Goal: Navigation & Orientation: Find specific page/section

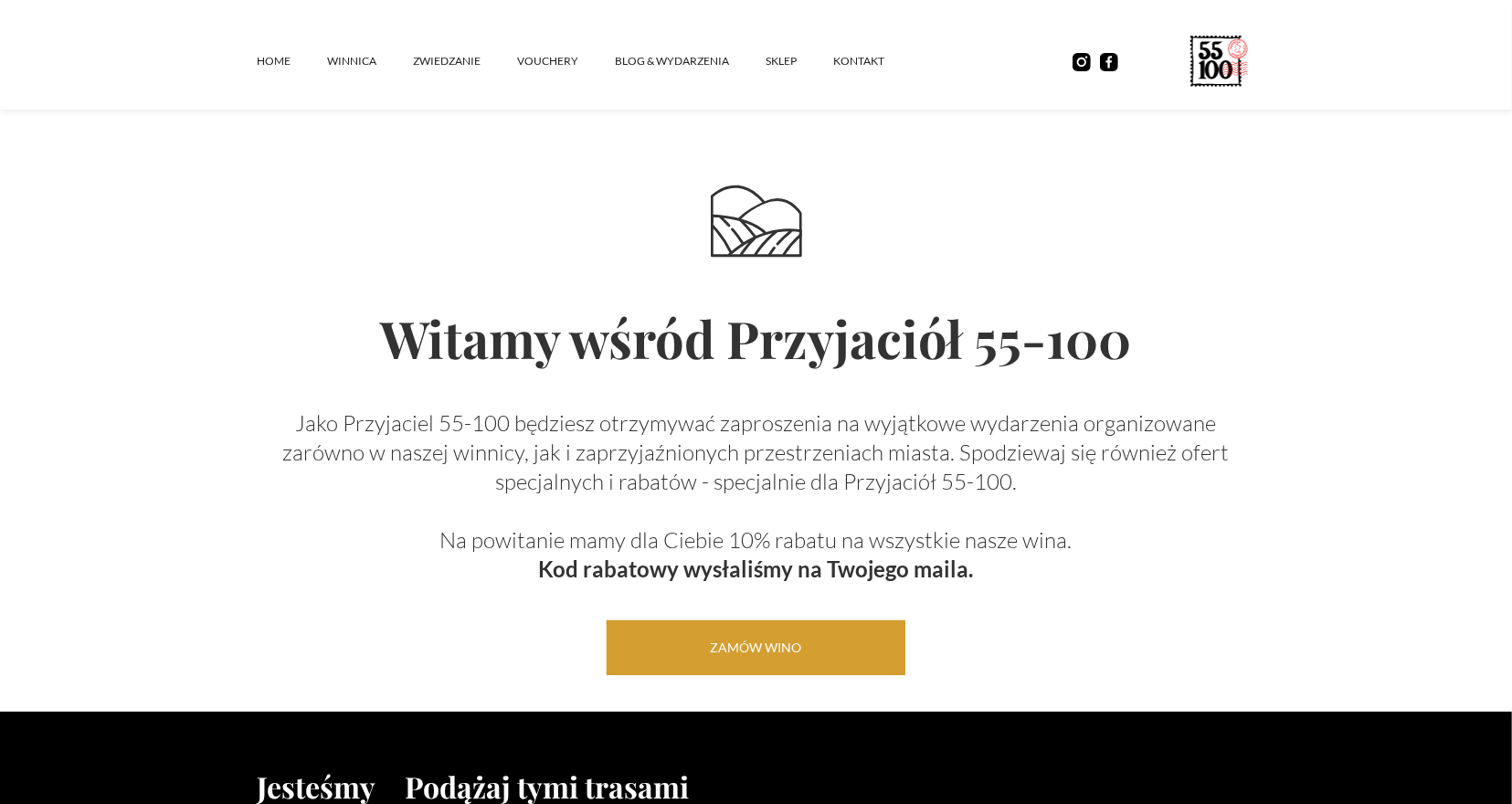
click at [814, 653] on link "Zamów wino" at bounding box center [756, 648] width 299 height 55
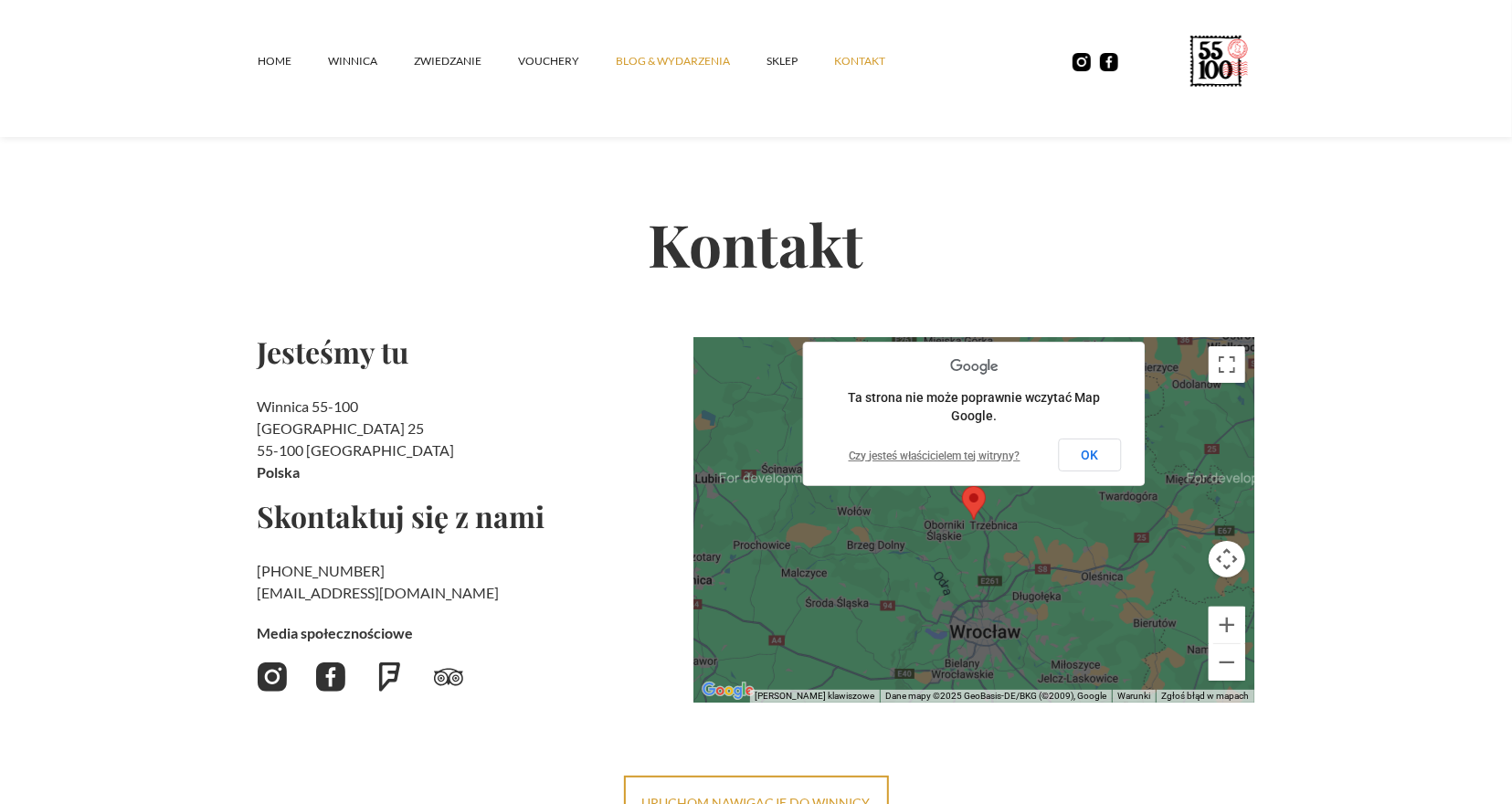
click at [655, 66] on link "Blog & Wydarzenia" at bounding box center [691, 61] width 151 height 55
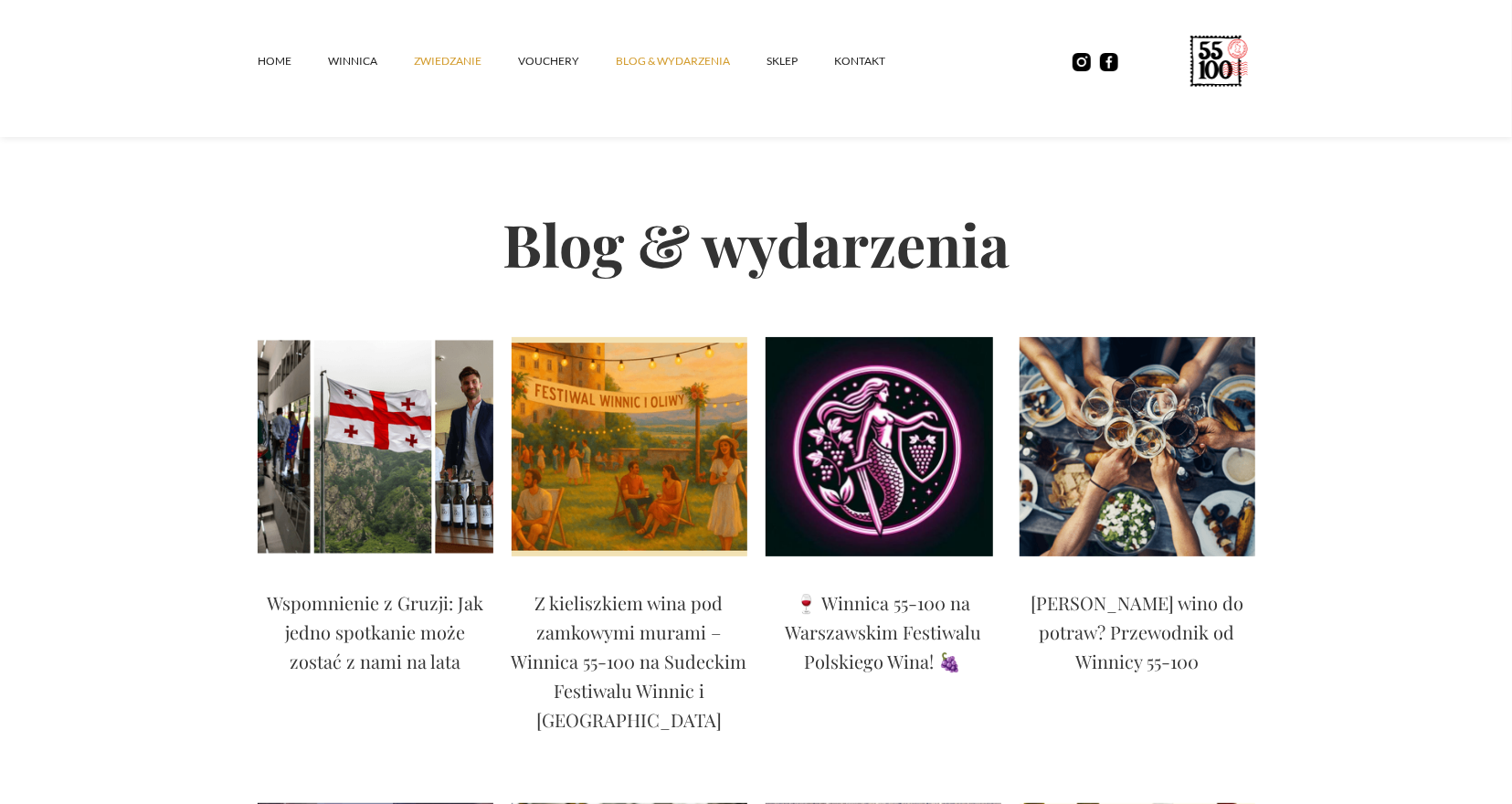
click at [428, 61] on link "ZWIEDZANIE" at bounding box center [466, 61] width 104 height 55
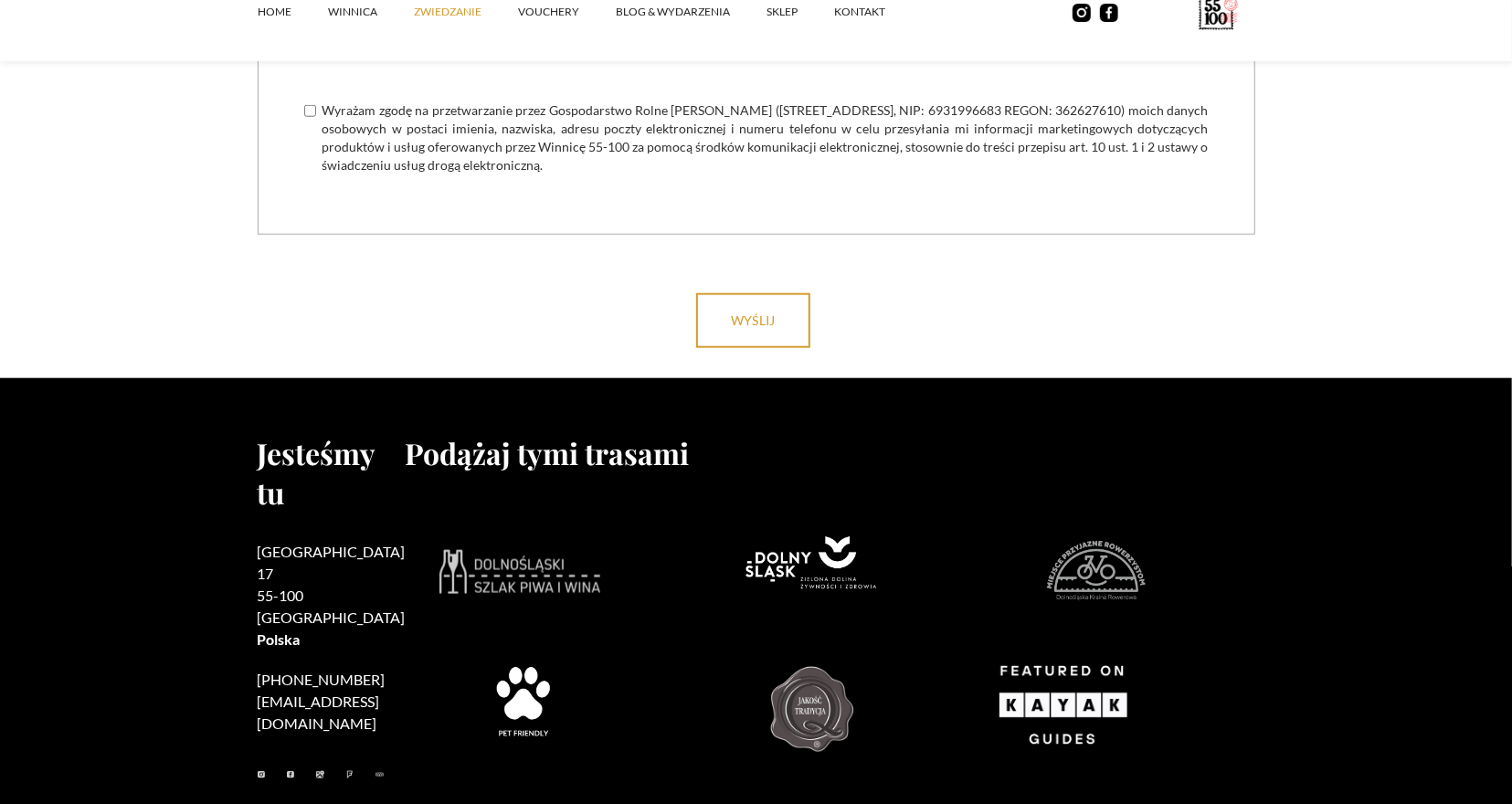
scroll to position [5749, 0]
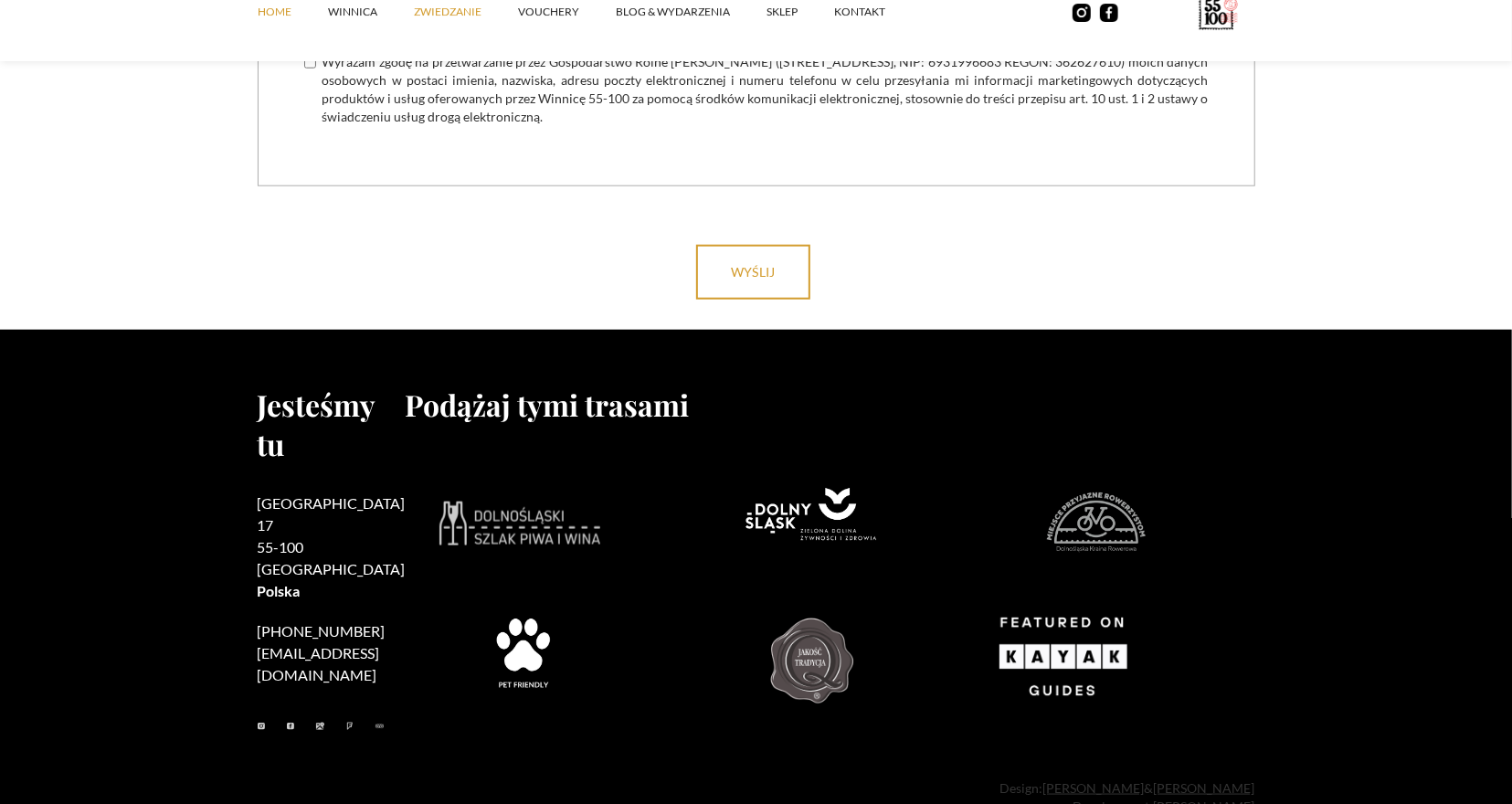
click at [257, 14] on link "Home" at bounding box center [293, 12] width 71 height 55
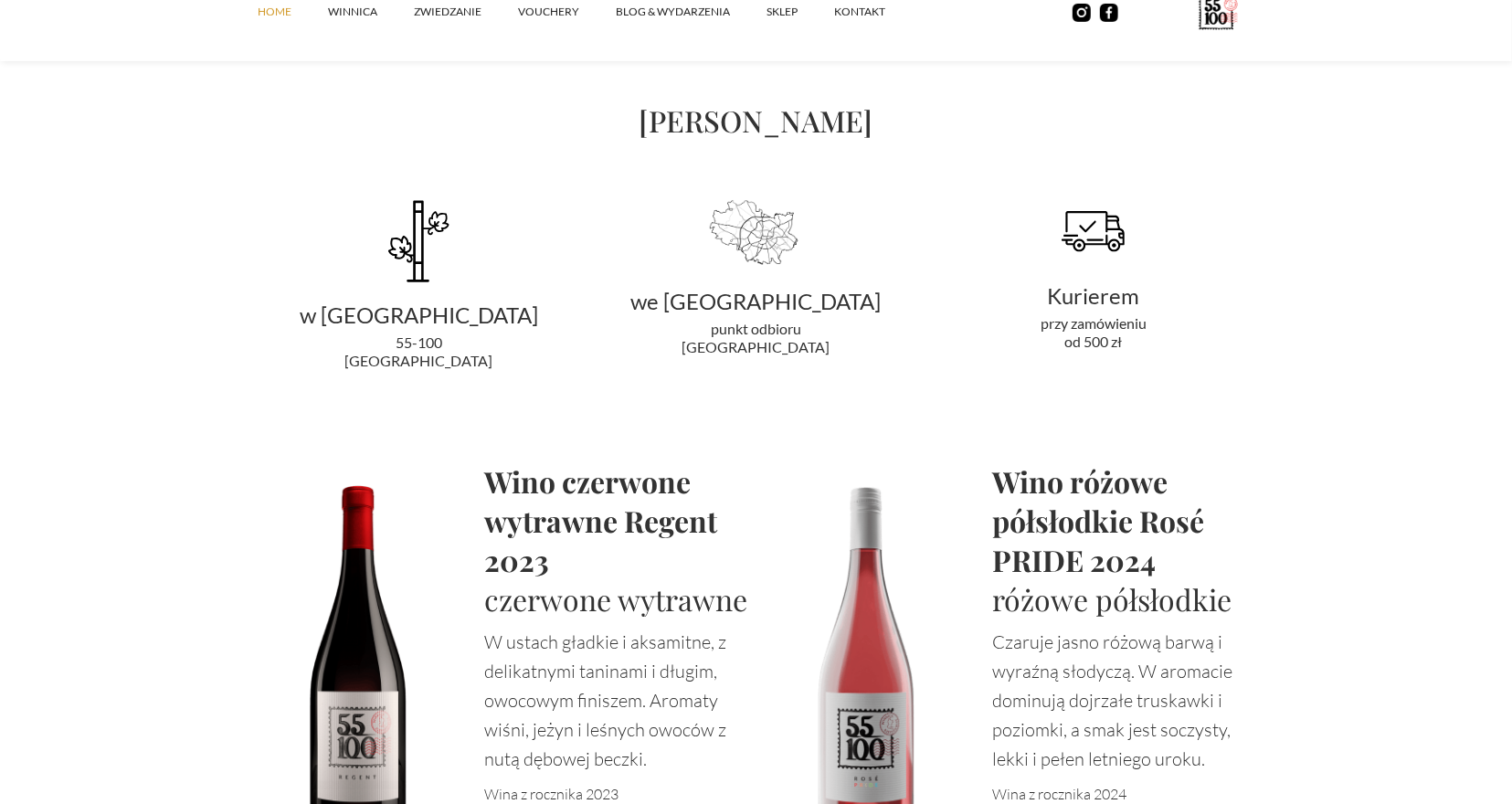
scroll to position [3611, 0]
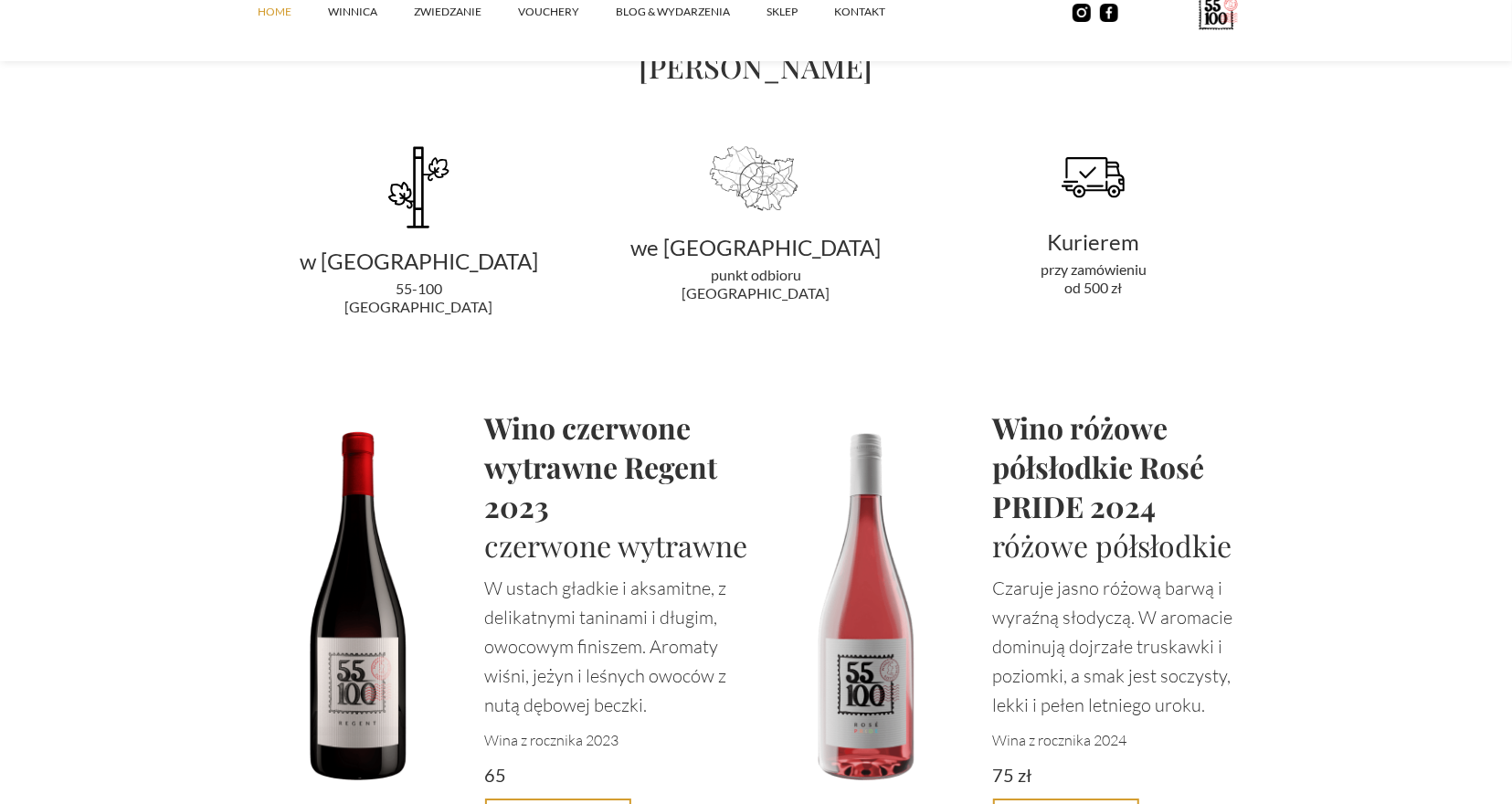
click at [763, 189] on img at bounding box center [755, 180] width 91 height 70
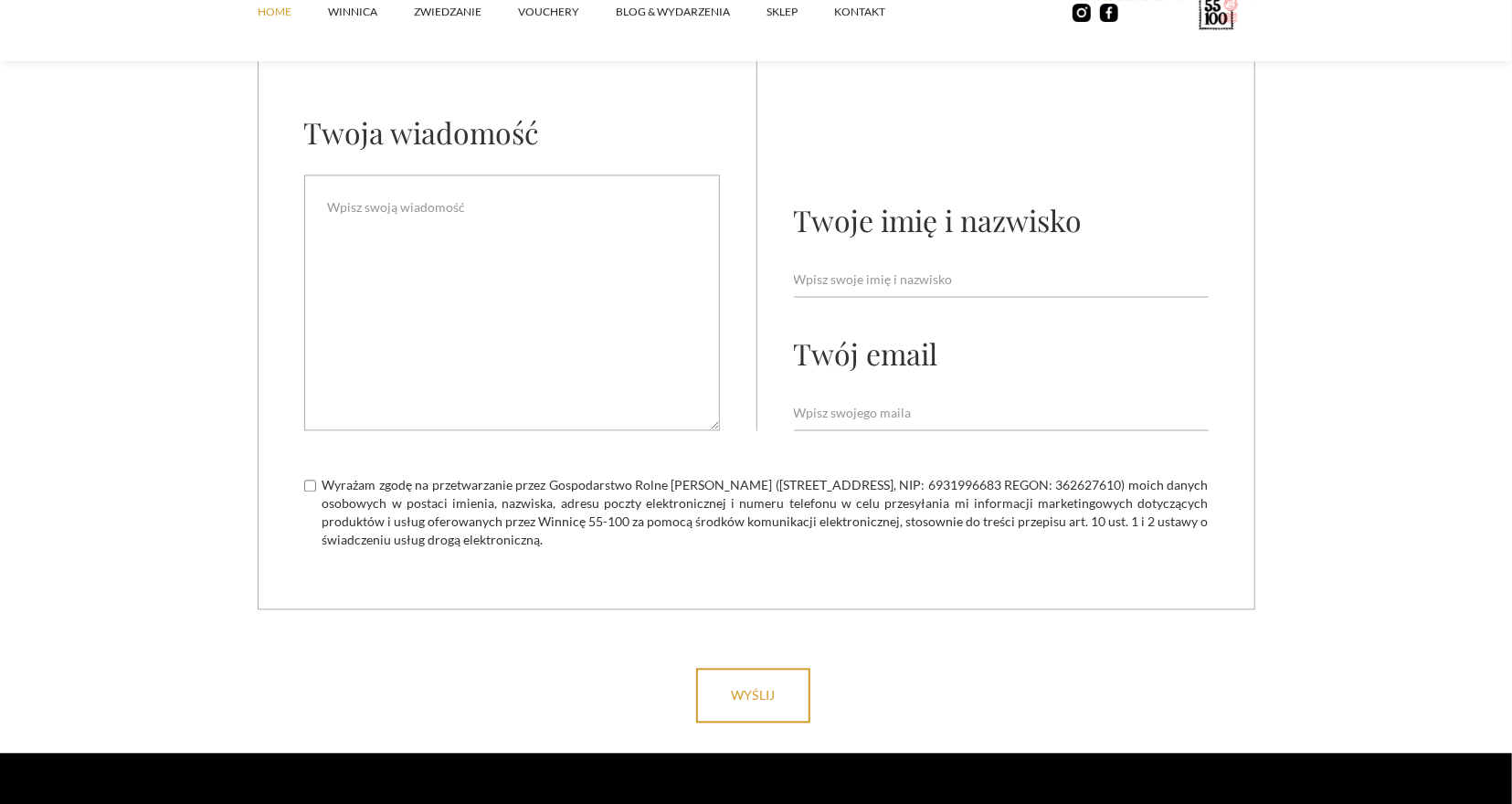
scroll to position [7031, 0]
